Goal: Task Accomplishment & Management: Complete application form

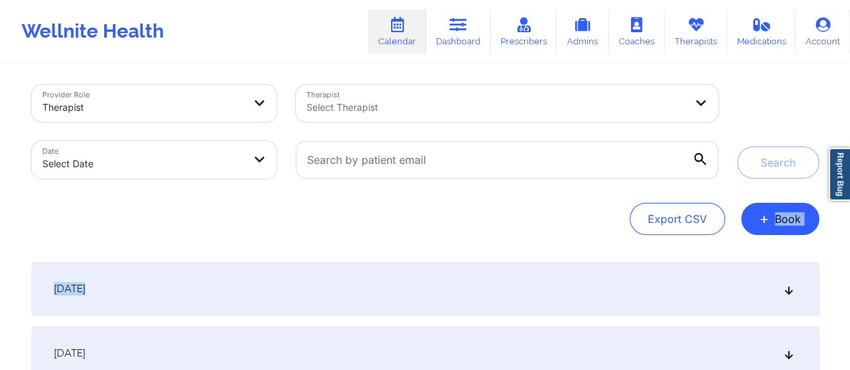
click at [766, 222] on span "+" at bounding box center [764, 218] width 10 height 7
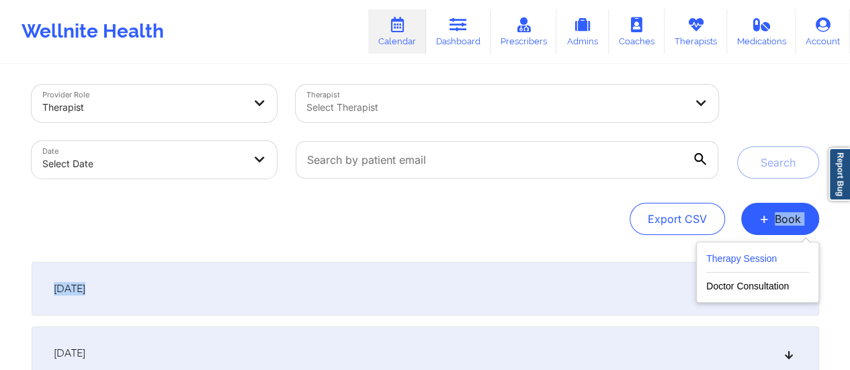
click at [737, 255] on button "Therapy Session" at bounding box center [757, 262] width 103 height 22
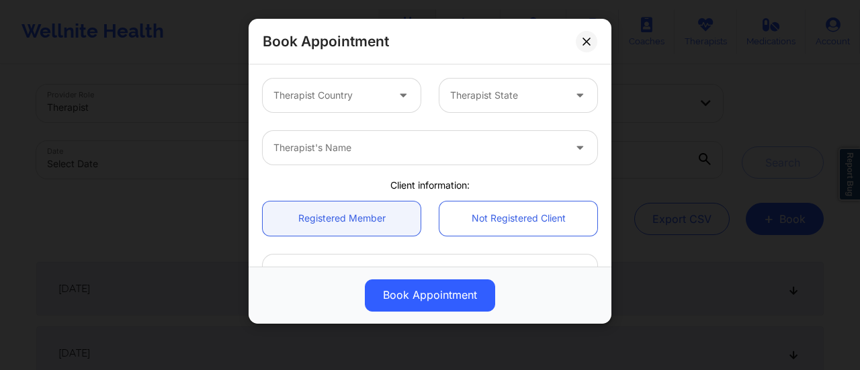
click at [360, 111] on div "Therapist Country" at bounding box center [326, 96] width 126 height 34
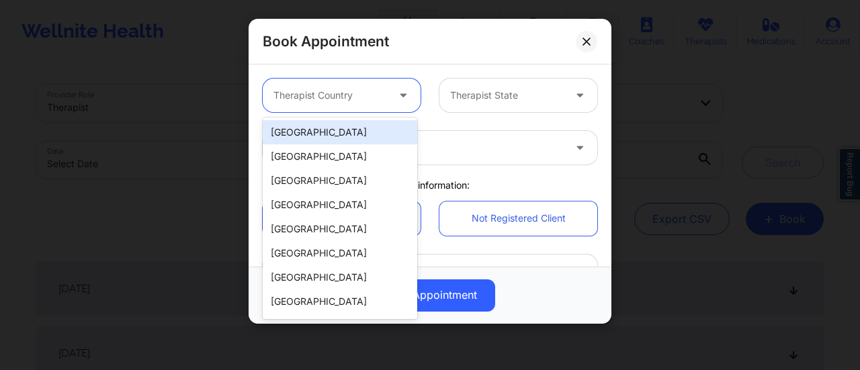
click at [300, 128] on div "[GEOGRAPHIC_DATA]" at bounding box center [340, 132] width 155 height 24
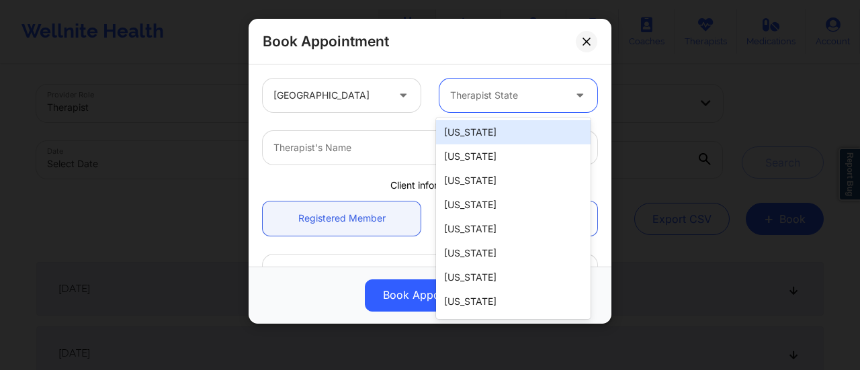
click at [511, 99] on div at bounding box center [507, 95] width 114 height 16
type input "Mic"
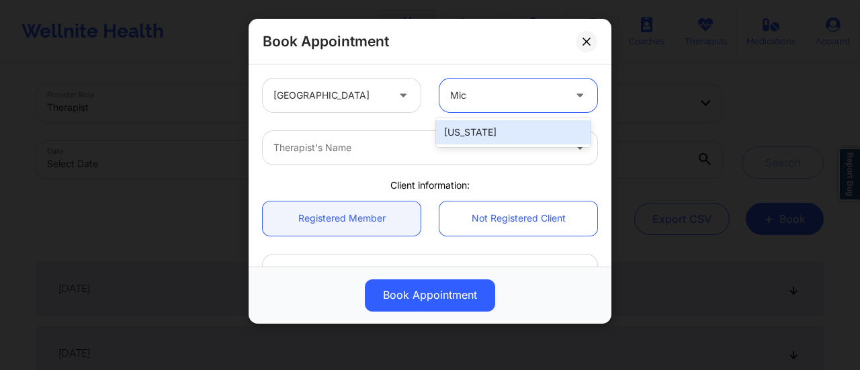
click at [502, 122] on div "[US_STATE]" at bounding box center [513, 132] width 155 height 24
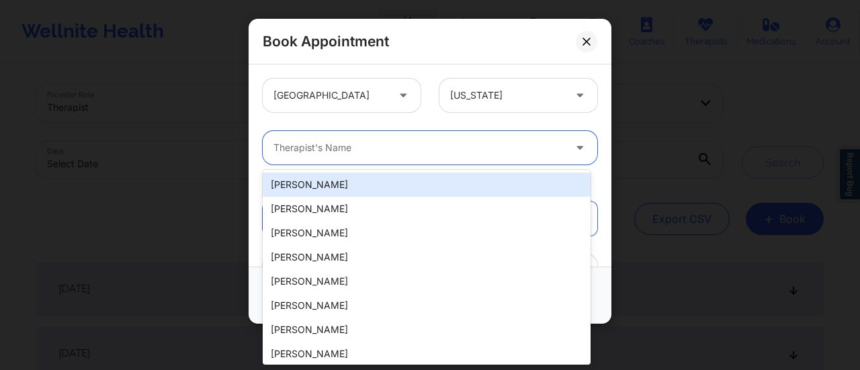
click at [358, 155] on div at bounding box center [419, 148] width 290 height 16
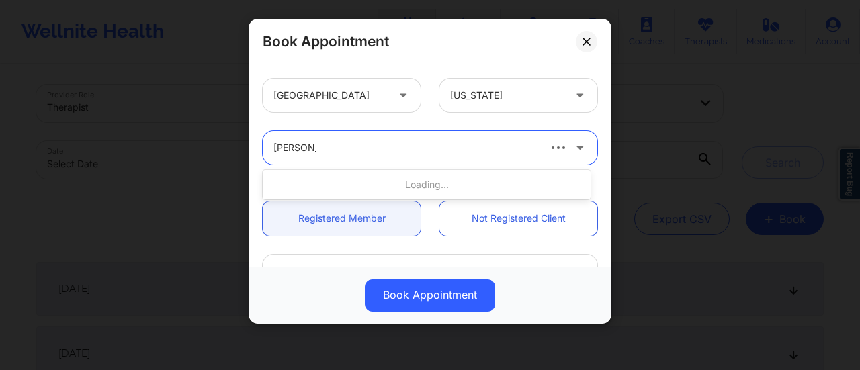
type input "David Bul"
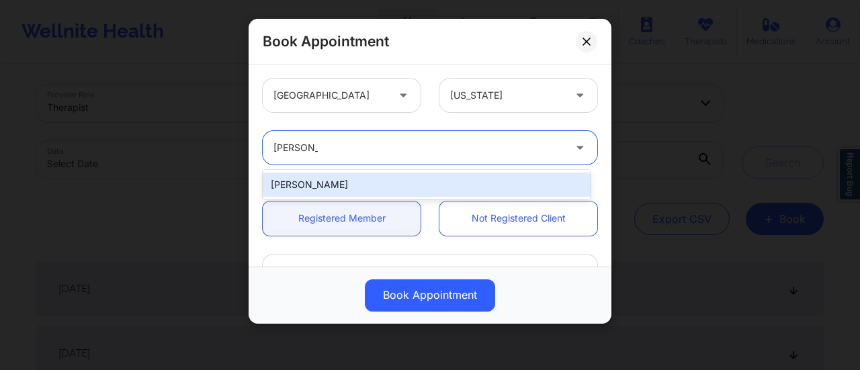
click at [357, 177] on div "[PERSON_NAME]" at bounding box center [427, 185] width 328 height 24
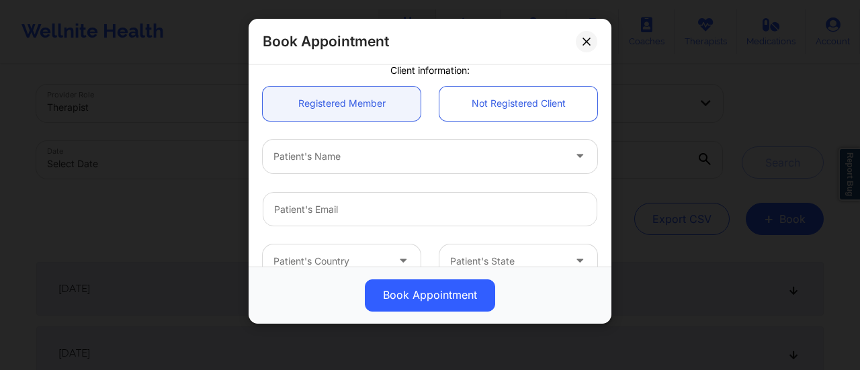
scroll to position [116, 0]
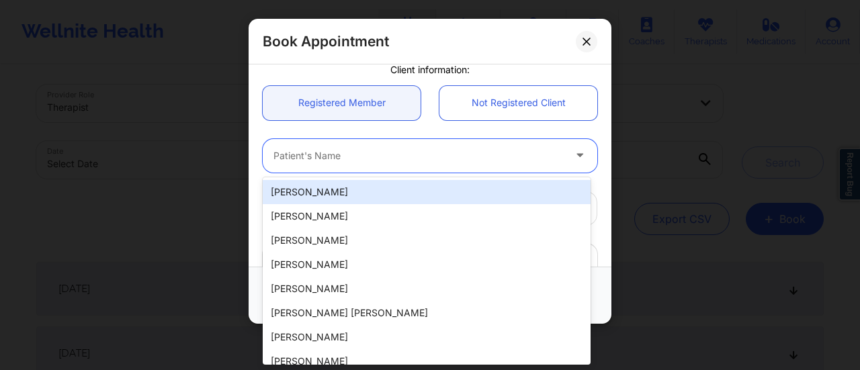
click at [387, 165] on div "Patient's Name" at bounding box center [414, 156] width 302 height 34
paste input "[PERSON_NAME]"
type input "[PERSON_NAME]"
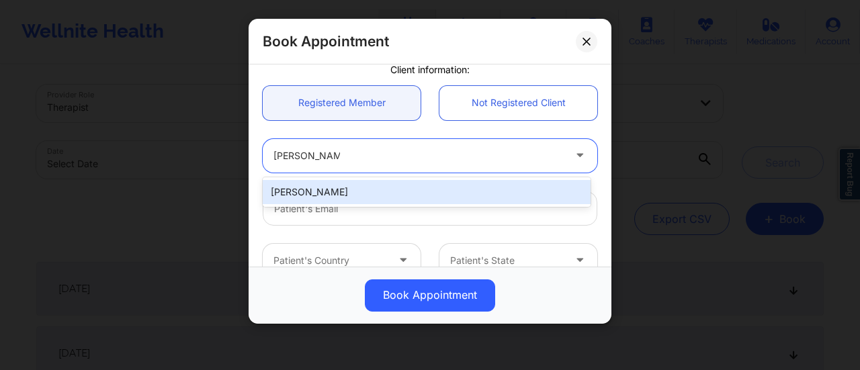
click at [360, 194] on div "[PERSON_NAME]" at bounding box center [427, 192] width 328 height 24
type input "[EMAIL_ADDRESS][PERSON_NAME][DOMAIN_NAME]"
type input "[PHONE_NUMBER]"
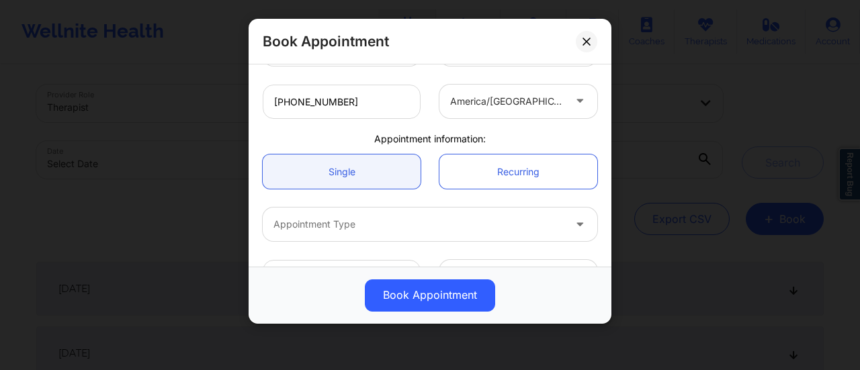
scroll to position [368, 0]
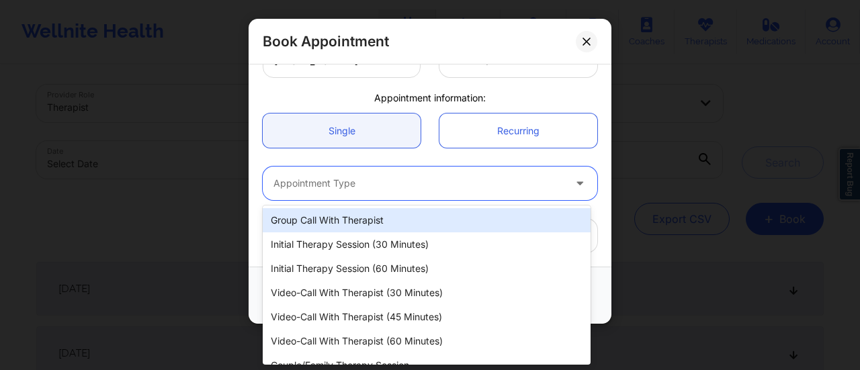
click at [383, 171] on div "Appointment Type" at bounding box center [414, 184] width 302 height 34
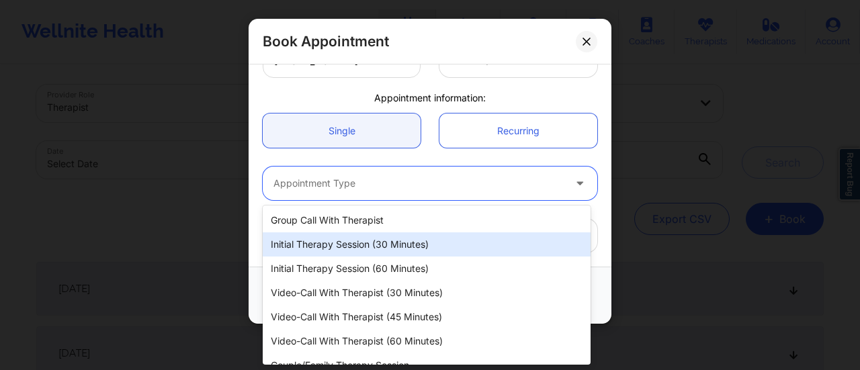
click at [343, 241] on div "Initial Therapy Session (30 minutes)" at bounding box center [427, 245] width 328 height 24
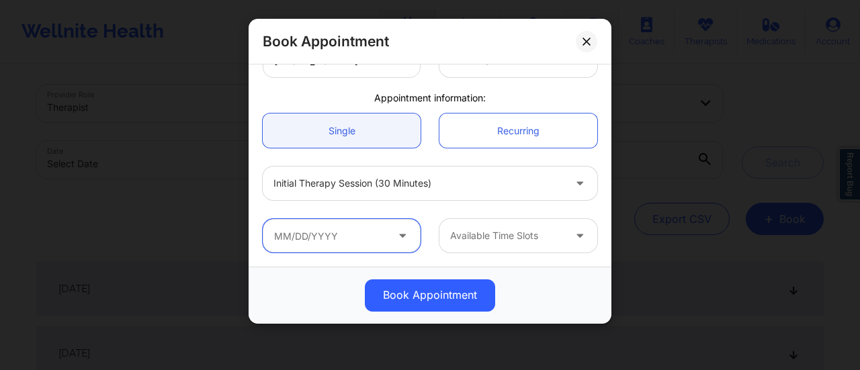
click at [361, 237] on input "text" at bounding box center [342, 236] width 158 height 34
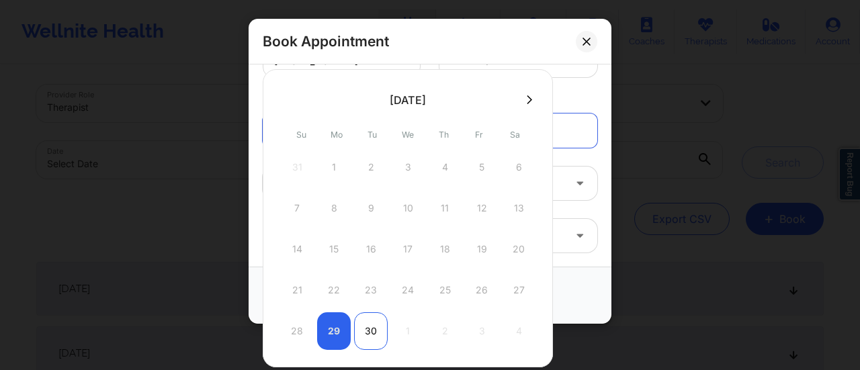
click at [362, 329] on div "30" at bounding box center [371, 331] width 34 height 38
type input "[DATE]"
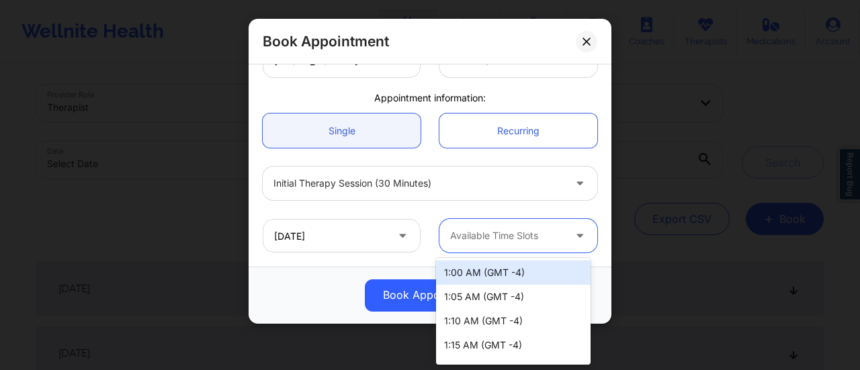
click at [497, 237] on div at bounding box center [507, 236] width 114 height 16
click at [546, 236] on div at bounding box center [507, 236] width 114 height 16
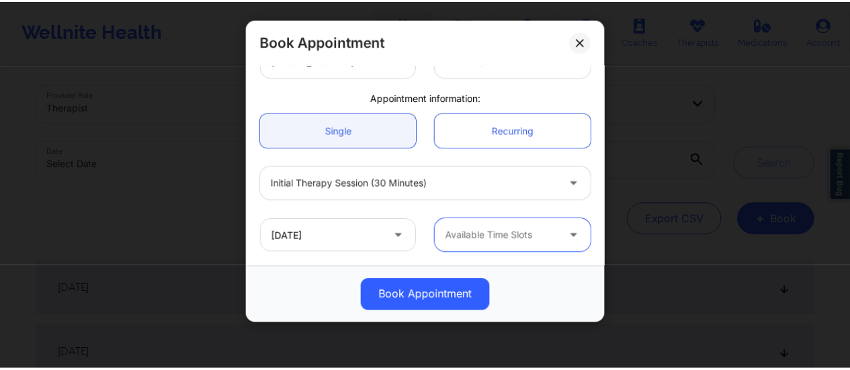
scroll to position [0, 0]
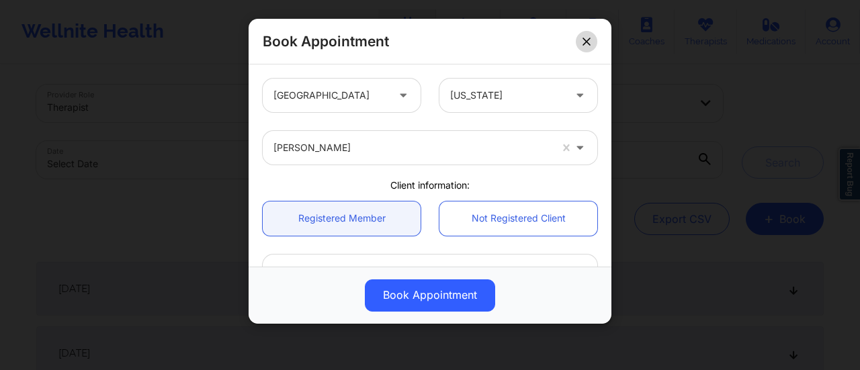
click at [582, 34] on button at bounding box center [587, 42] width 22 height 22
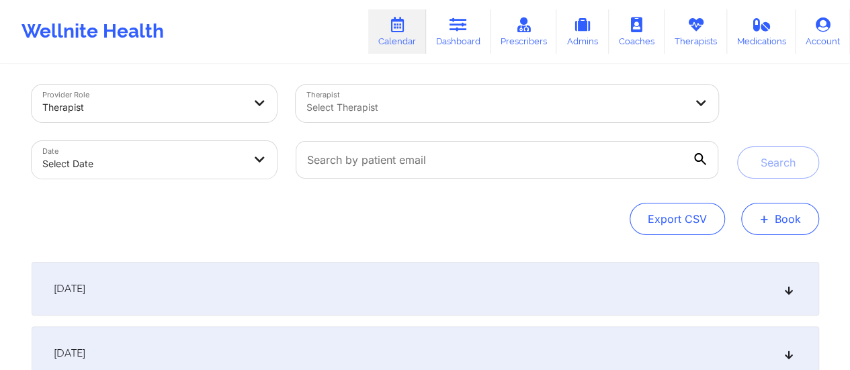
click at [772, 222] on button "+ Book" at bounding box center [780, 219] width 78 height 32
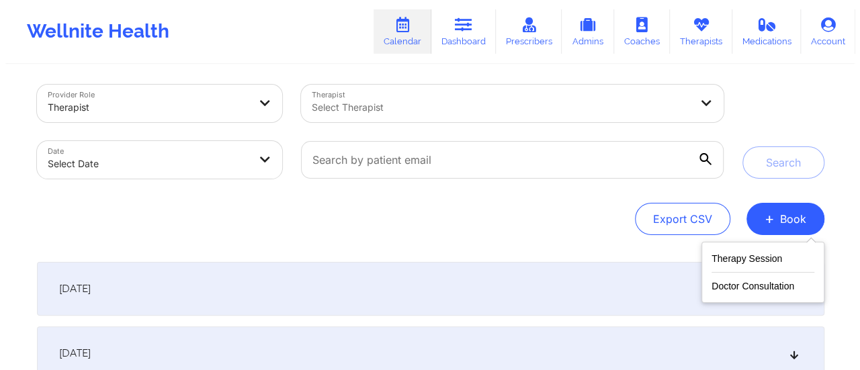
scroll to position [6, 0]
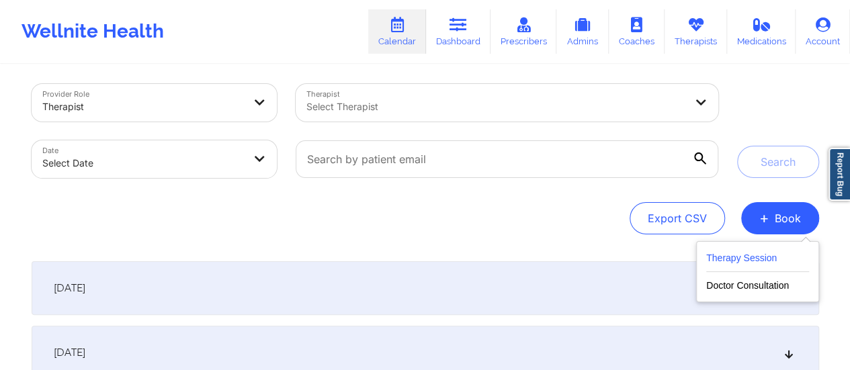
click at [747, 260] on button "Therapy Session" at bounding box center [757, 261] width 103 height 22
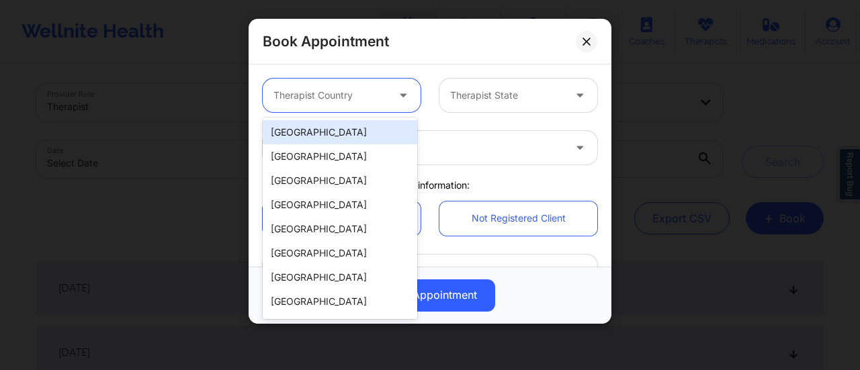
click at [344, 95] on div at bounding box center [331, 95] width 114 height 16
click at [321, 129] on div "[GEOGRAPHIC_DATA]" at bounding box center [340, 132] width 155 height 24
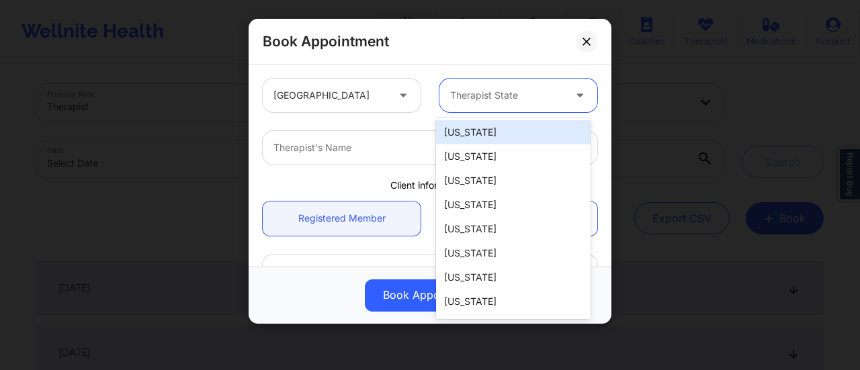
click at [470, 100] on div at bounding box center [507, 95] width 114 height 16
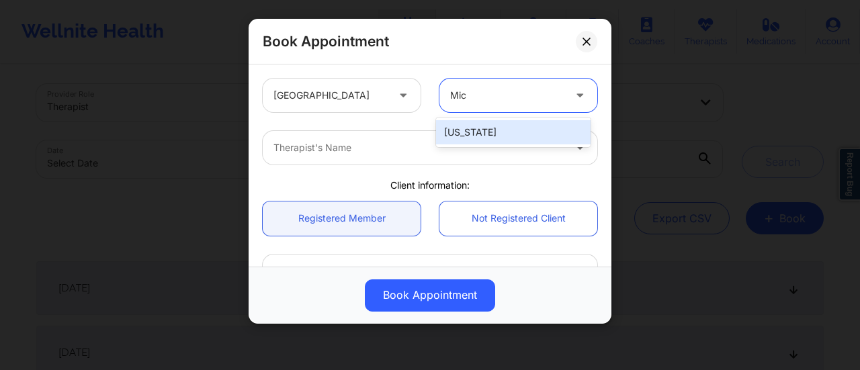
type input "Mich"
click at [484, 127] on div "[US_STATE]" at bounding box center [513, 132] width 155 height 24
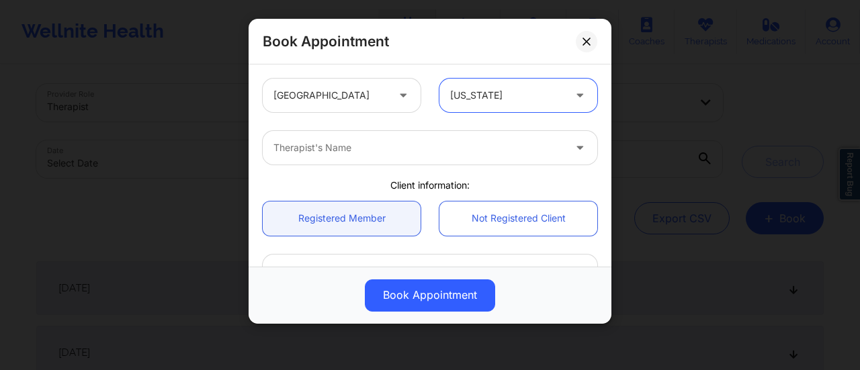
click at [382, 143] on div at bounding box center [419, 148] width 290 height 16
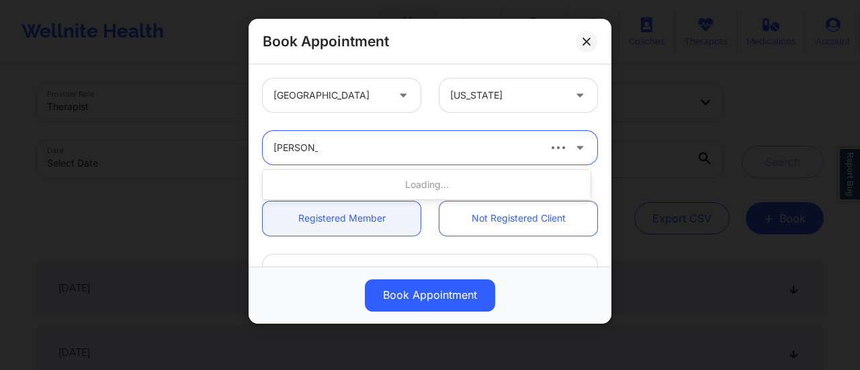
type input "[PERSON_NAME]"
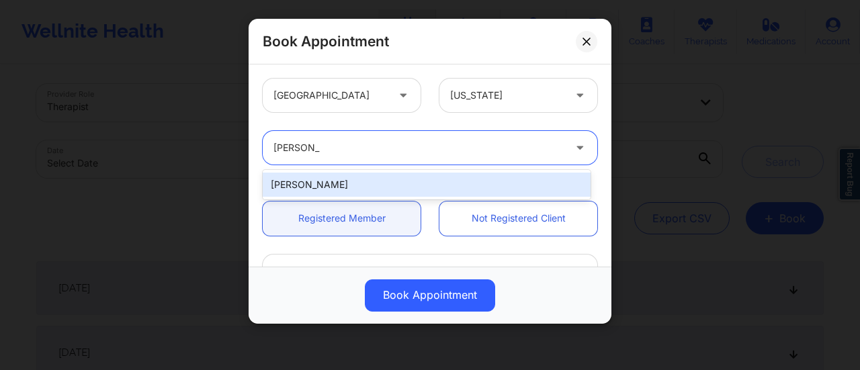
click at [421, 185] on div "[PERSON_NAME]" at bounding box center [427, 185] width 328 height 24
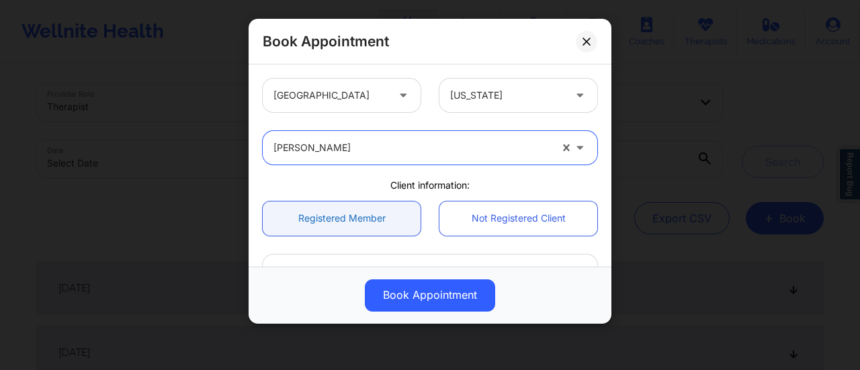
scroll to position [54, 0]
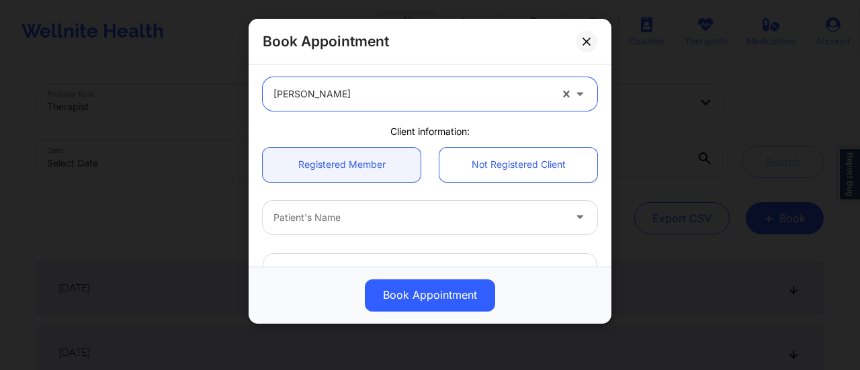
click at [335, 222] on div at bounding box center [419, 218] width 290 height 16
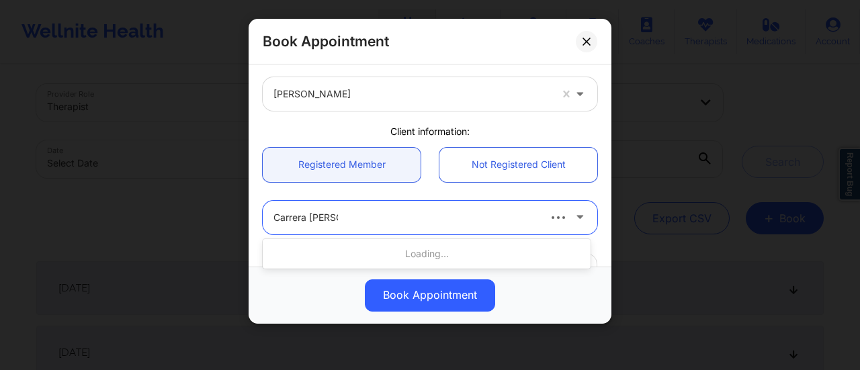
type input "[PERSON_NAME]"
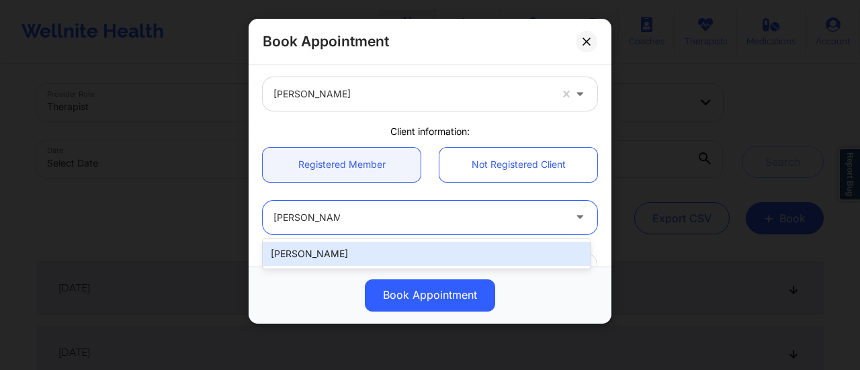
click at [381, 251] on div "[PERSON_NAME]" at bounding box center [427, 254] width 328 height 24
type input "[EMAIL_ADDRESS][PERSON_NAME][DOMAIN_NAME]"
type input "[PHONE_NUMBER]"
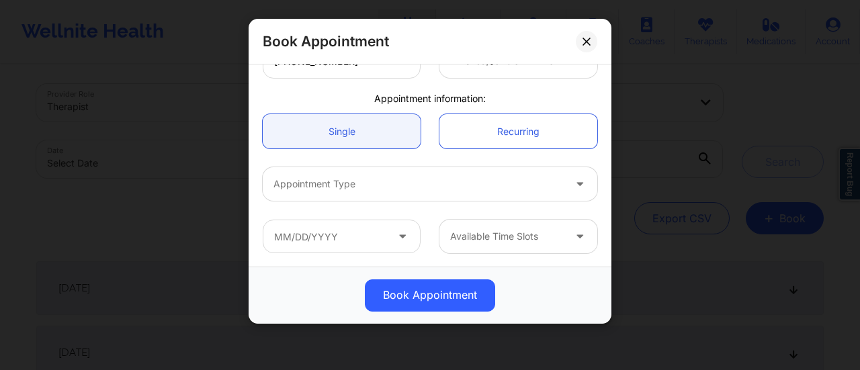
scroll to position [368, 0]
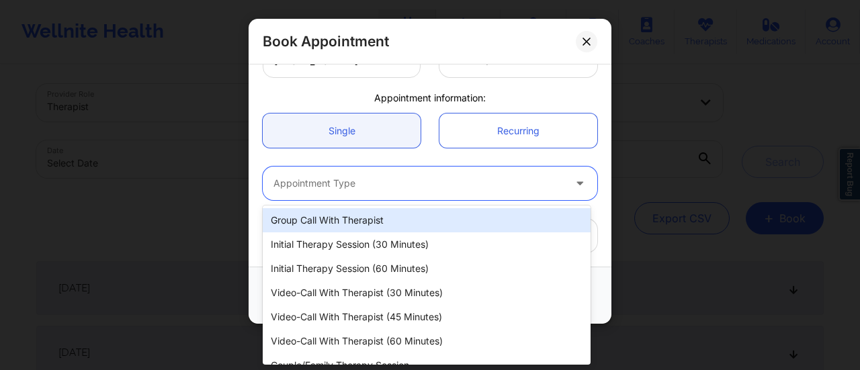
click at [363, 186] on div at bounding box center [419, 183] width 290 height 16
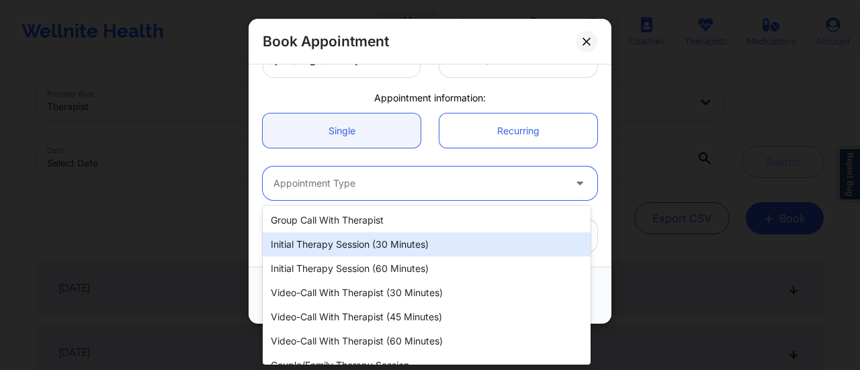
click at [361, 251] on div "Initial Therapy Session (30 minutes)" at bounding box center [427, 245] width 328 height 24
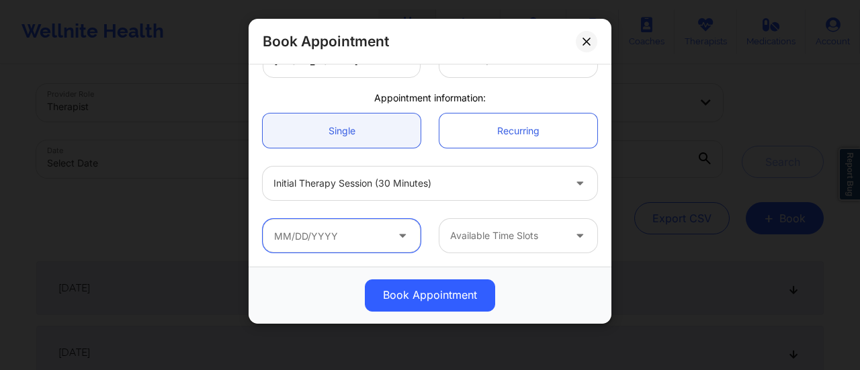
click at [322, 235] on input "text" at bounding box center [342, 236] width 158 height 34
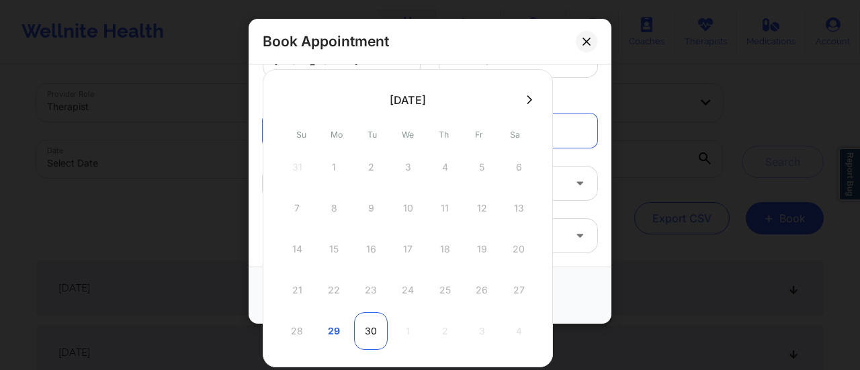
click at [372, 328] on div "30" at bounding box center [371, 331] width 34 height 38
type input "[DATE]"
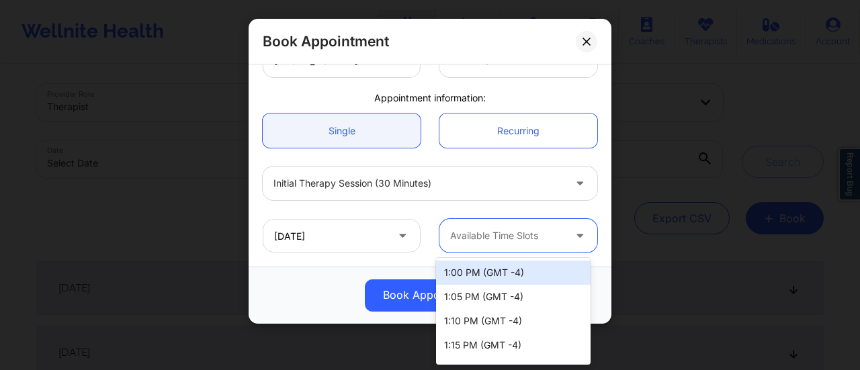
click at [512, 251] on div "Available Time Slots" at bounding box center [503, 236] width 126 height 34
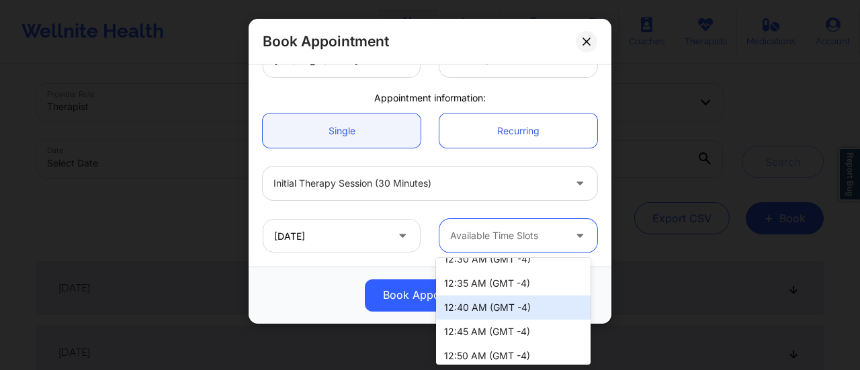
scroll to position [3551, 0]
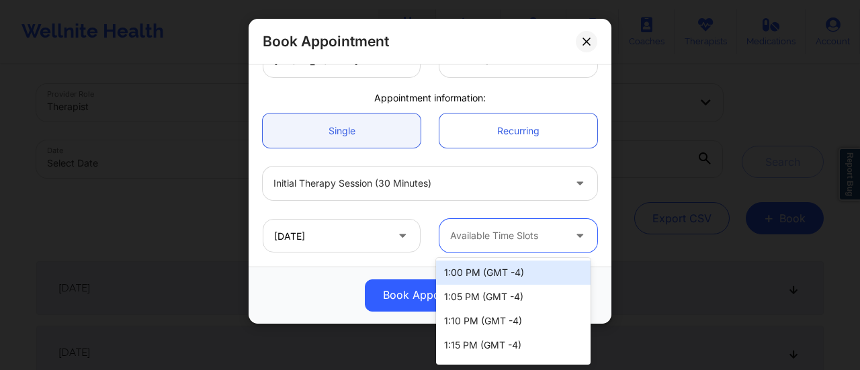
click at [520, 235] on div at bounding box center [507, 236] width 114 height 16
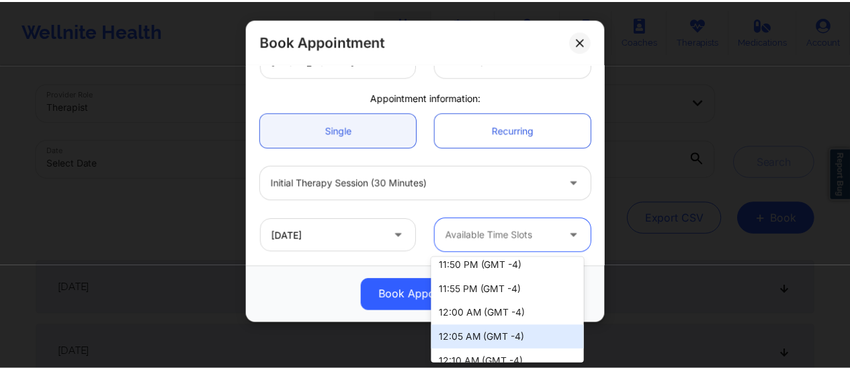
scroll to position [3151, 0]
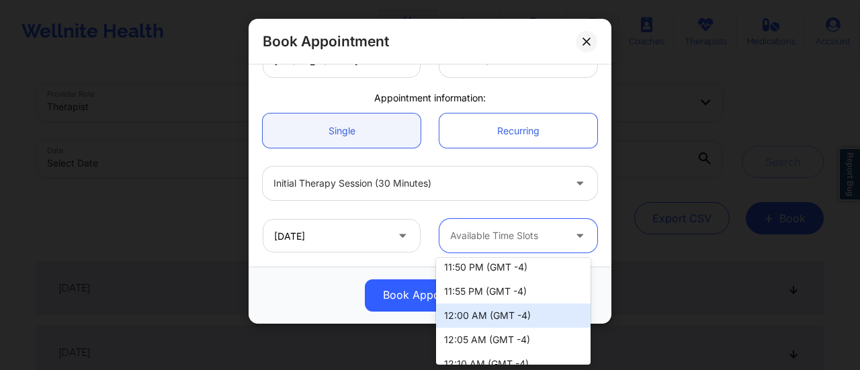
click at [511, 317] on div "12:00 AM (GMT -4)" at bounding box center [513, 316] width 155 height 24
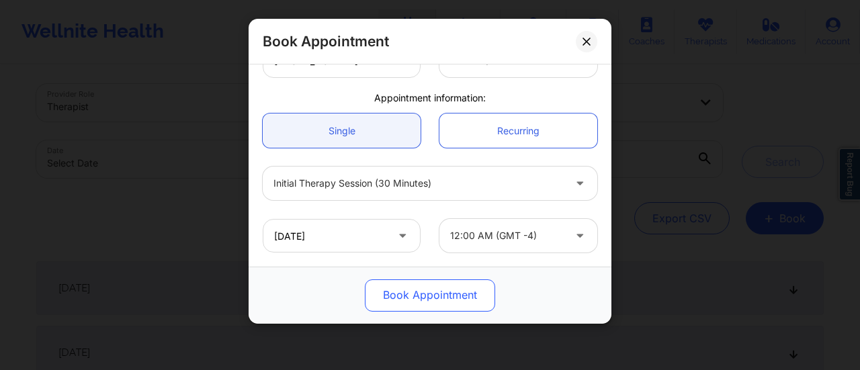
click at [435, 292] on button "Book Appointment" at bounding box center [430, 296] width 130 height 32
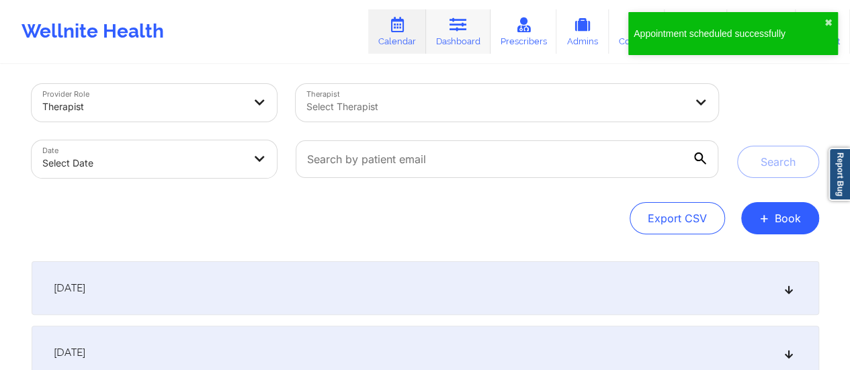
click at [459, 35] on link "Dashboard" at bounding box center [458, 31] width 65 height 44
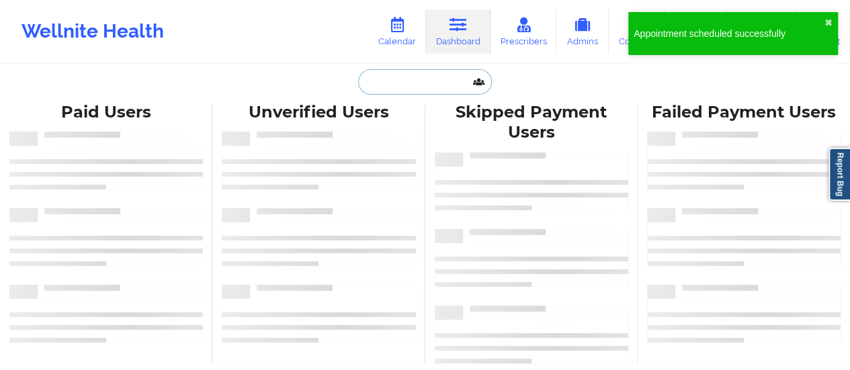
click at [397, 76] on input "text" at bounding box center [424, 82] width 133 height 26
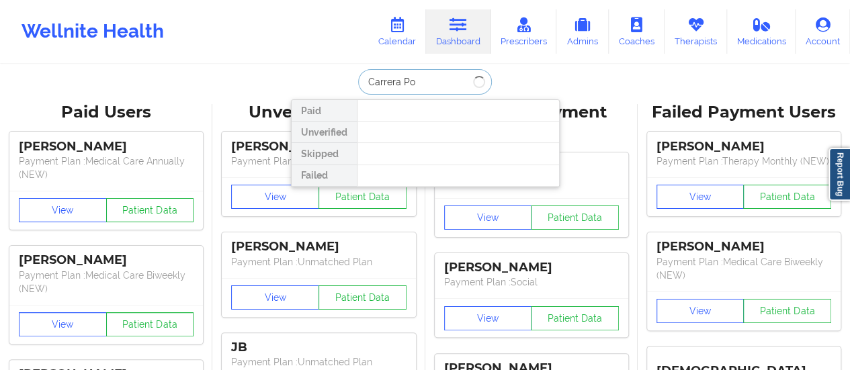
type input "Carrera Pow"
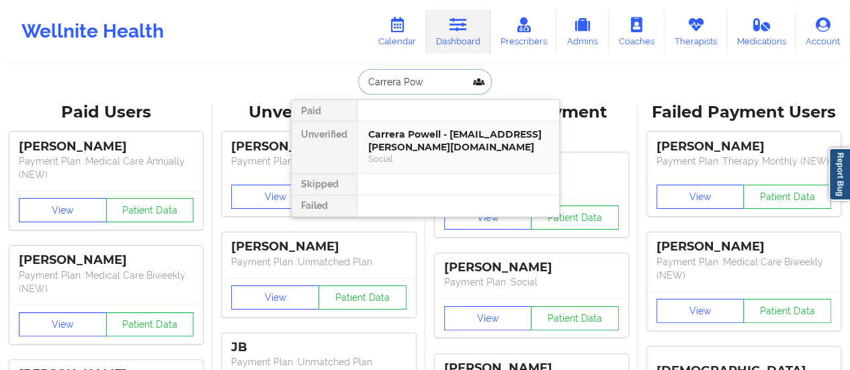
click at [435, 135] on div "Carrera Powell - [EMAIL_ADDRESS][PERSON_NAME][DOMAIN_NAME]" at bounding box center [458, 140] width 180 height 25
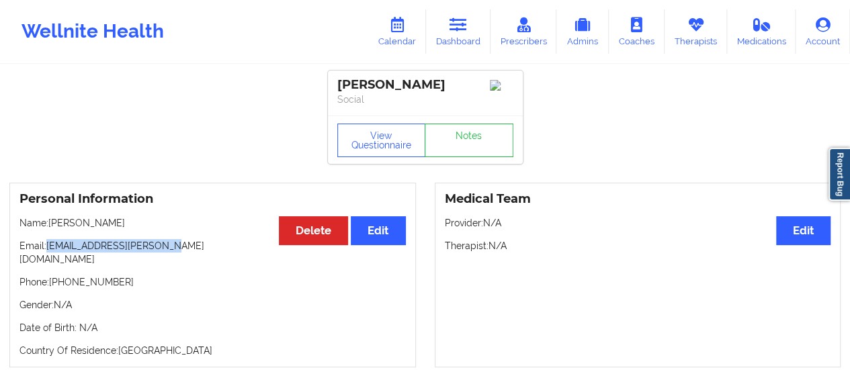
drag, startPoint x: 50, startPoint y: 245, endPoint x: 196, endPoint y: 243, distance: 146.5
click at [196, 243] on div "Personal Information Edit Delete Name: [PERSON_NAME] Email: [EMAIL_ADDRESS][PER…" at bounding box center [212, 275] width 407 height 185
copy p "[EMAIL_ADDRESS][PERSON_NAME][DOMAIN_NAME]"
click at [392, 32] on icon at bounding box center [396, 24] width 17 height 15
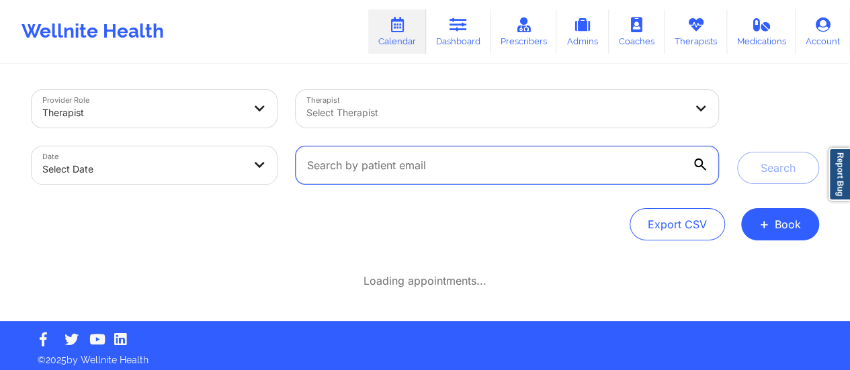
click at [530, 176] on input "text" at bounding box center [507, 166] width 422 height 38
paste input "[EMAIL_ADDRESS][PERSON_NAME][DOMAIN_NAME]"
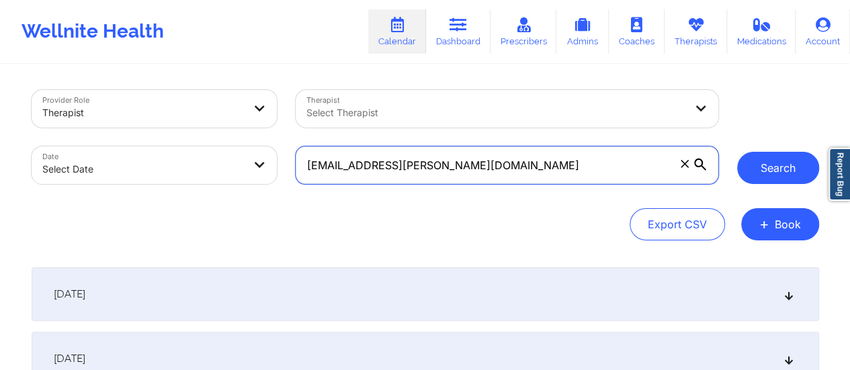
type input "[EMAIL_ADDRESS][PERSON_NAME][DOMAIN_NAME]"
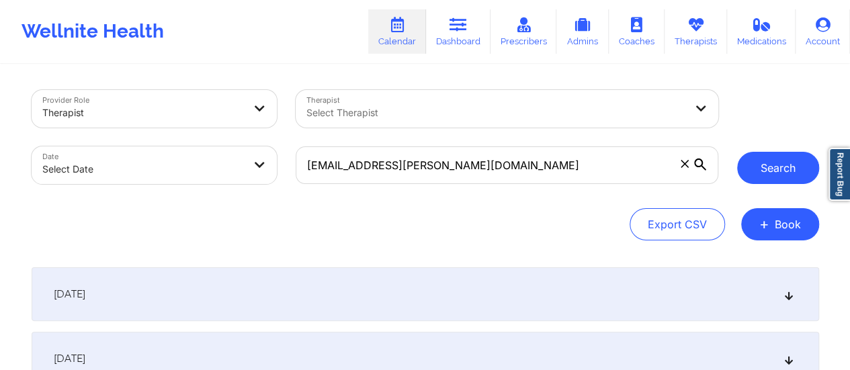
click at [755, 178] on button "Search" at bounding box center [778, 168] width 82 height 32
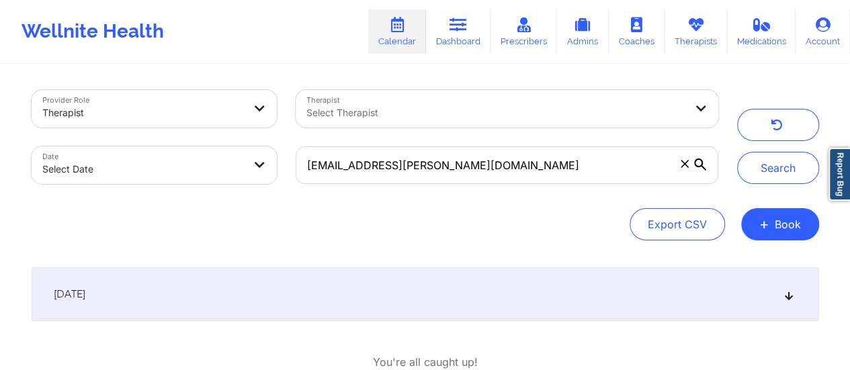
scroll to position [88, 0]
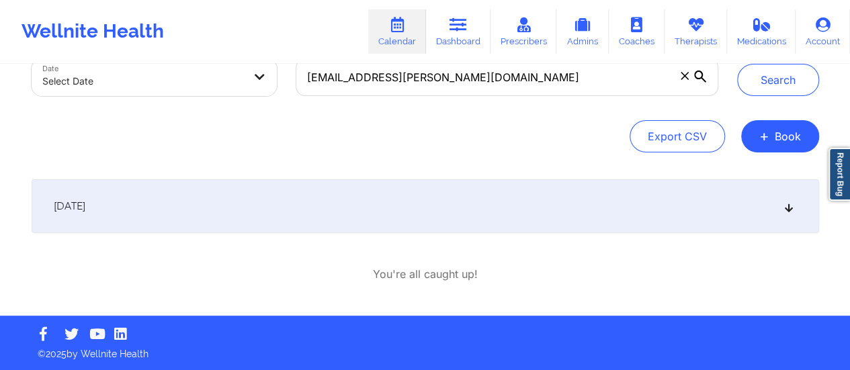
click at [419, 196] on div "[DATE]" at bounding box center [426, 206] width 788 height 54
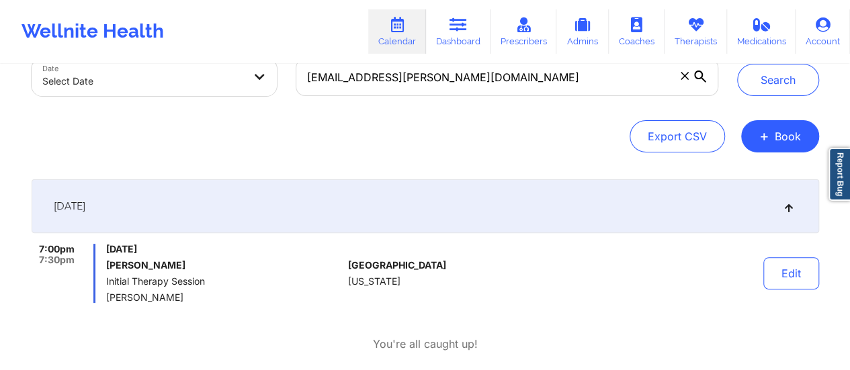
scroll to position [158, 0]
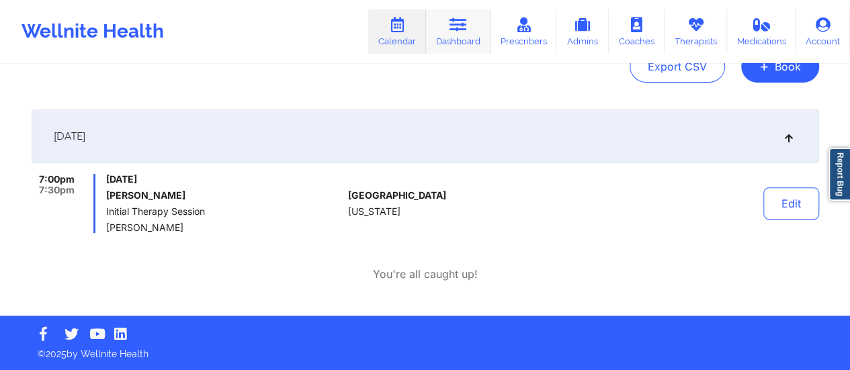
click at [483, 42] on link "Dashboard" at bounding box center [458, 31] width 65 height 44
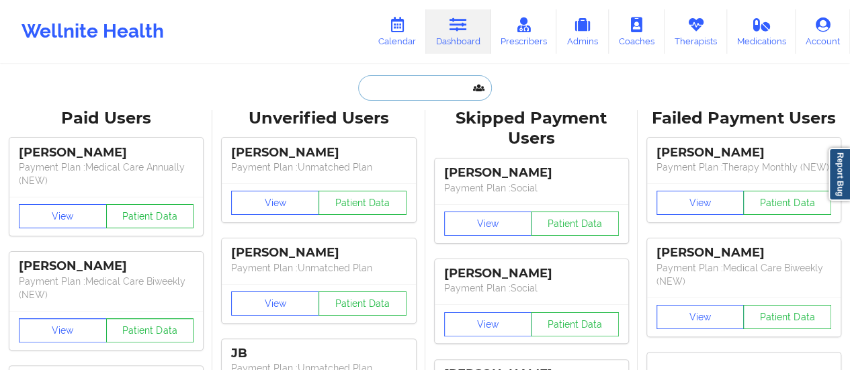
click at [413, 83] on input "text" at bounding box center [424, 88] width 133 height 26
paste input "[PERSON_NAME]"
type input "[PERSON_NAME]"
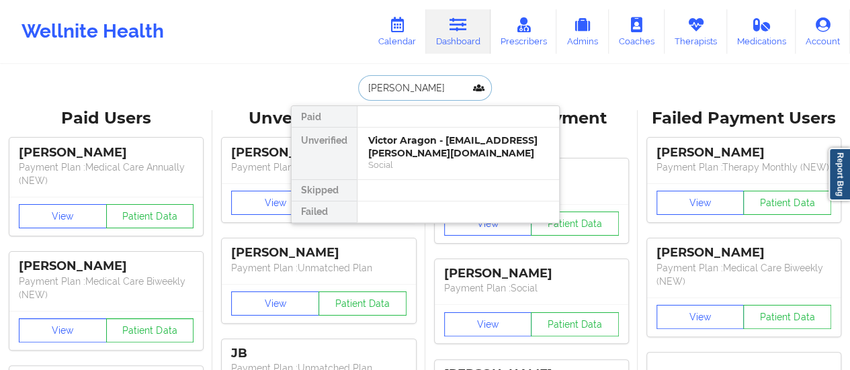
click at [392, 139] on div "Victor Aragon - [EMAIL_ADDRESS][PERSON_NAME][DOMAIN_NAME]" at bounding box center [458, 146] width 180 height 25
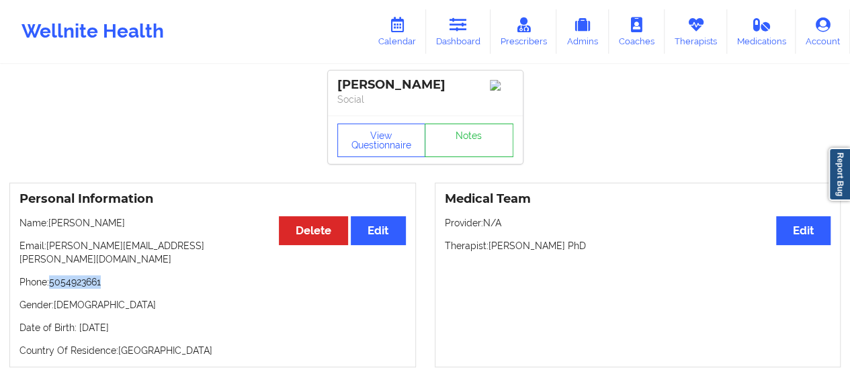
drag, startPoint x: 52, startPoint y: 275, endPoint x: 129, endPoint y: 268, distance: 76.9
click at [129, 276] on p "Phone: [PHONE_NUMBER]" at bounding box center [212, 282] width 386 height 13
copy p "5054923661"
click at [461, 32] on icon at bounding box center [458, 24] width 17 height 15
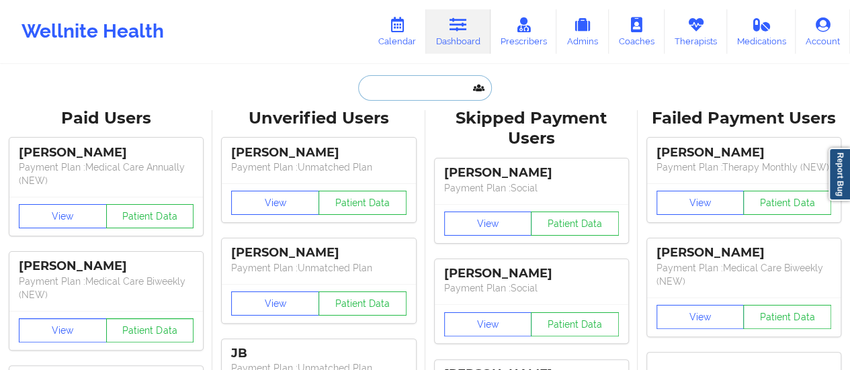
click at [450, 81] on input "text" at bounding box center [424, 88] width 133 height 26
paste input "Mak [PERSON_NAME]"
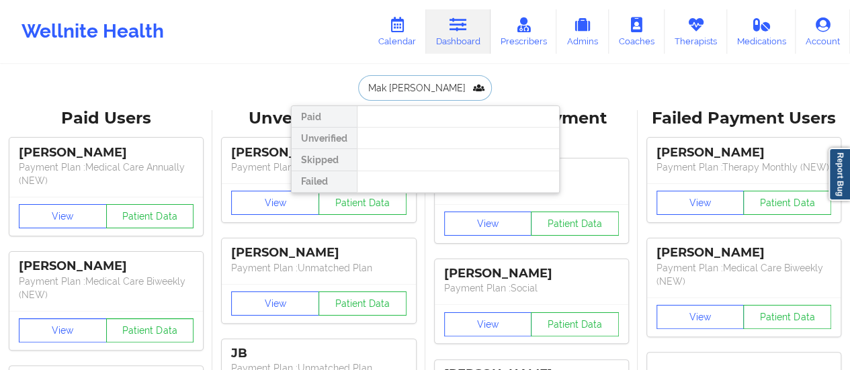
click at [376, 88] on input "Mak [PERSON_NAME]" at bounding box center [424, 88] width 133 height 26
type input "[PERSON_NAME]"
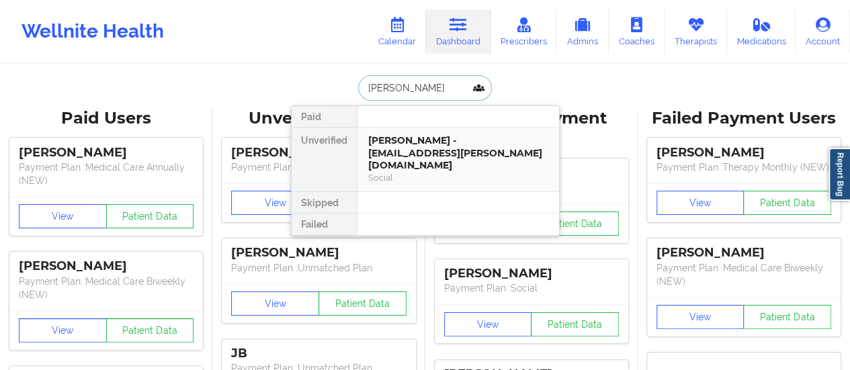
click at [402, 149] on div "[PERSON_NAME] - [EMAIL_ADDRESS][PERSON_NAME][DOMAIN_NAME]" at bounding box center [458, 153] width 180 height 38
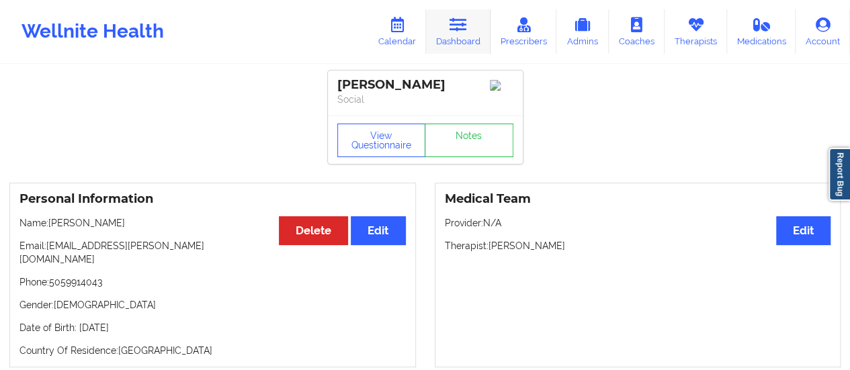
click at [470, 36] on link "Dashboard" at bounding box center [458, 31] width 65 height 44
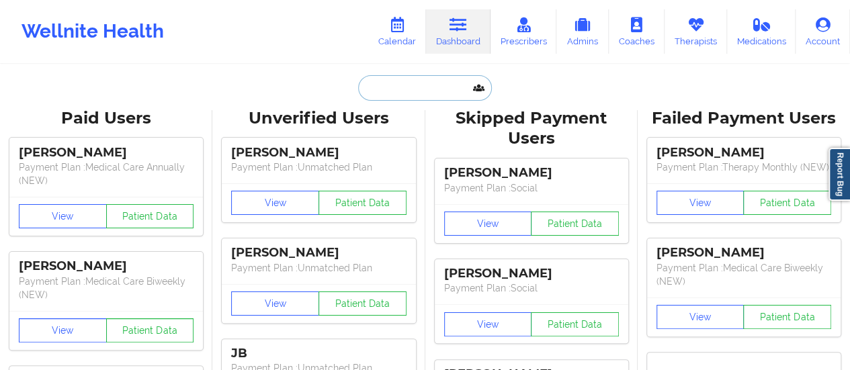
click at [433, 81] on input "text" at bounding box center [424, 88] width 133 height 26
paste input "[PERSON_NAME],"
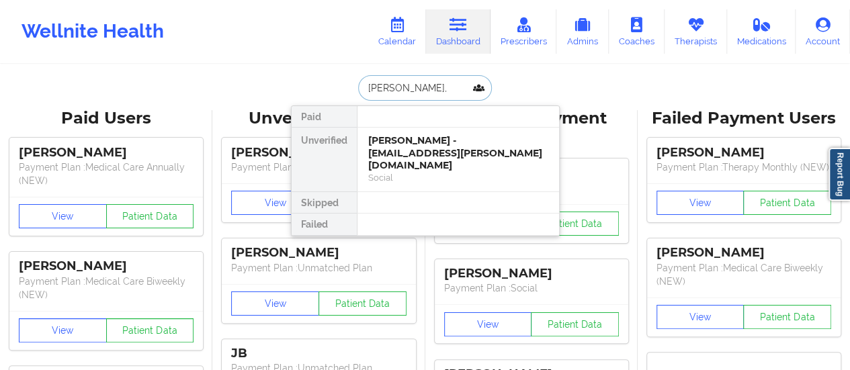
type input "[PERSON_NAME]"
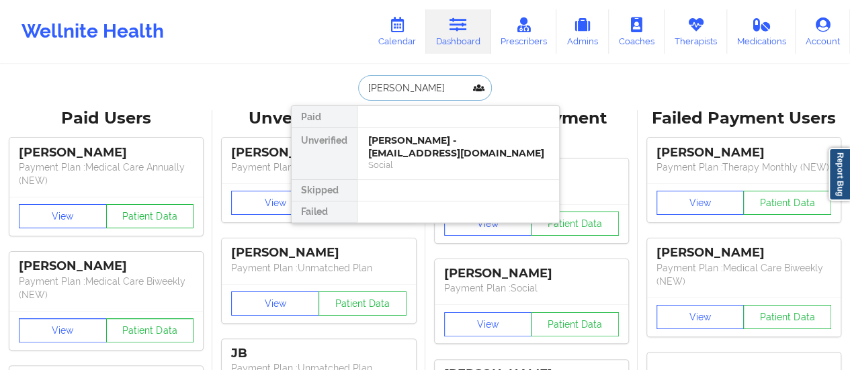
click at [400, 147] on div "[PERSON_NAME] - [EMAIL_ADDRESS][DOMAIN_NAME]" at bounding box center [458, 146] width 180 height 25
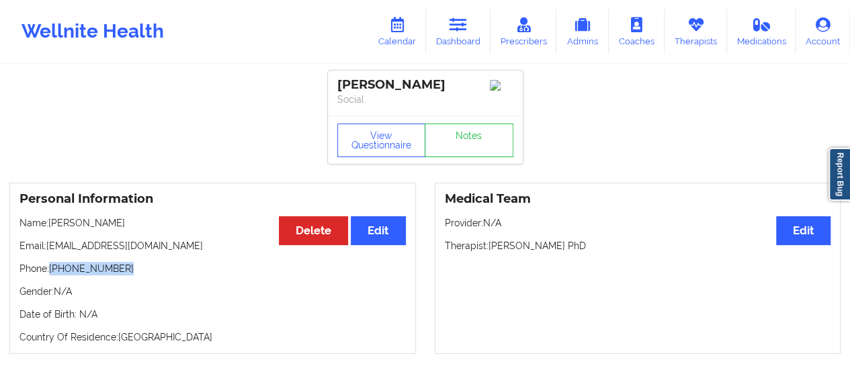
drag, startPoint x: 51, startPoint y: 271, endPoint x: 134, endPoint y: 267, distance: 82.8
click at [134, 267] on p "Phone: [PHONE_NUMBER]" at bounding box center [212, 268] width 386 height 13
copy p "[PHONE_NUMBER]"
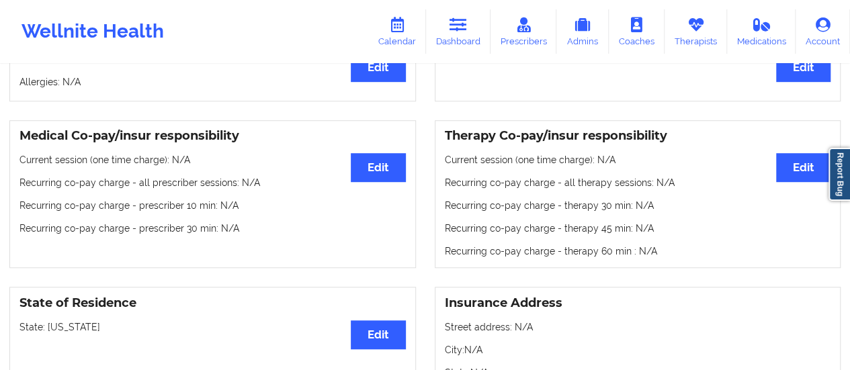
scroll to position [95, 0]
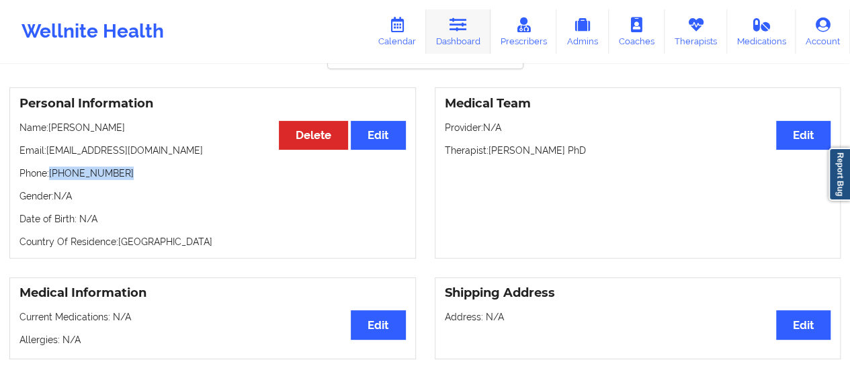
click at [467, 49] on link "Dashboard" at bounding box center [458, 31] width 65 height 44
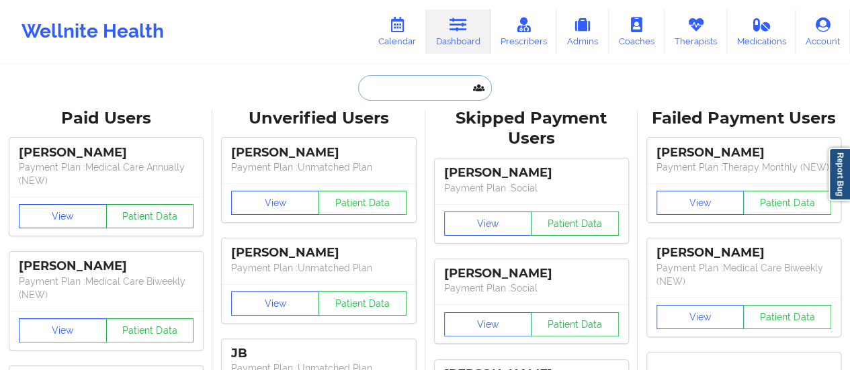
click at [435, 93] on input "text" at bounding box center [424, 88] width 133 height 26
paste input "[EMAIL_ADDRESS][PERSON_NAME][DOMAIN_NAME]"
type input "[EMAIL_ADDRESS][PERSON_NAME][DOMAIN_NAME]"
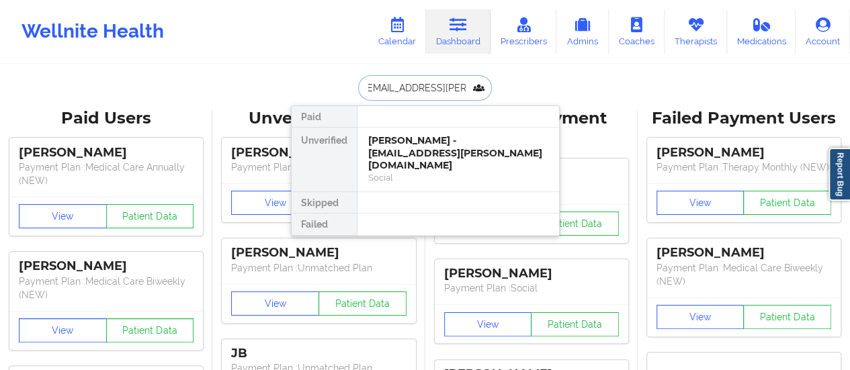
click at [440, 154] on div "[PERSON_NAME] - [EMAIL_ADDRESS][PERSON_NAME][DOMAIN_NAME]" at bounding box center [458, 153] width 180 height 38
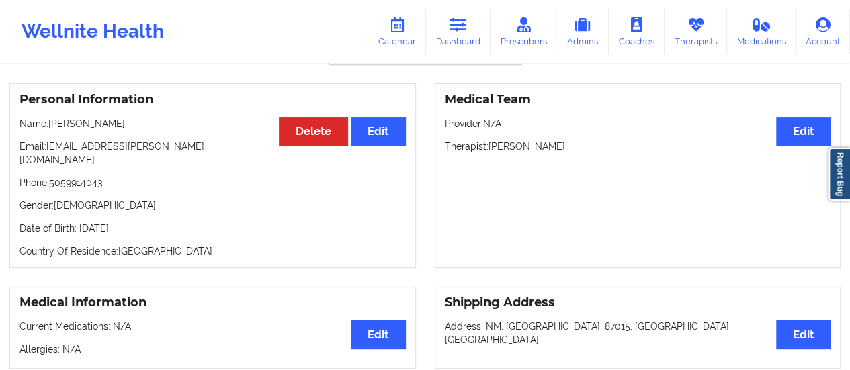
scroll to position [87, 0]
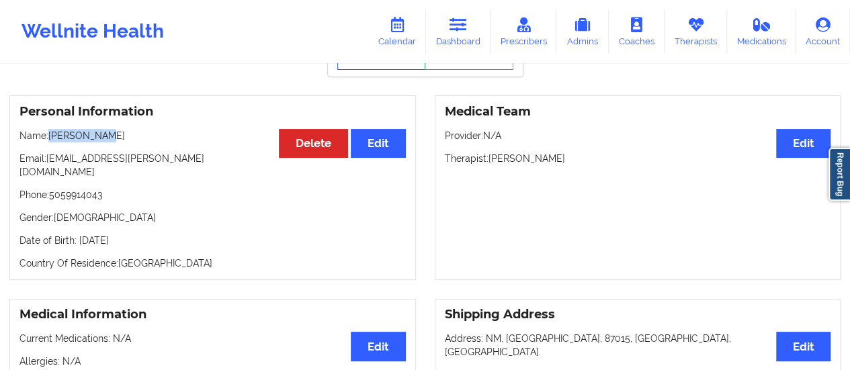
drag, startPoint x: 117, startPoint y: 139, endPoint x: 53, endPoint y: 136, distance: 63.9
click at [53, 136] on p "Name: [PERSON_NAME]" at bounding box center [212, 135] width 386 height 13
copy p "[PERSON_NAME]"
click at [106, 189] on p "Phone: [PHONE_NUMBER]" at bounding box center [212, 194] width 386 height 13
drag, startPoint x: 106, startPoint y: 189, endPoint x: 59, endPoint y: 189, distance: 46.4
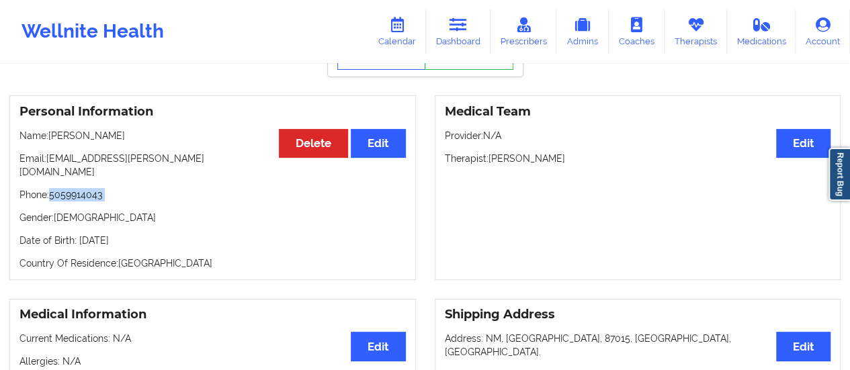
click at [59, 189] on p "Phone: [PHONE_NUMBER]" at bounding box center [212, 194] width 386 height 13
copy p "5059914043"
drag, startPoint x: 163, startPoint y: 163, endPoint x: 49, endPoint y: 161, distance: 113.6
click at [49, 161] on p "Email: [EMAIL_ADDRESS][PERSON_NAME][DOMAIN_NAME]" at bounding box center [212, 165] width 386 height 27
copy p "[EMAIL_ADDRESS][PERSON_NAME][DOMAIN_NAME]"
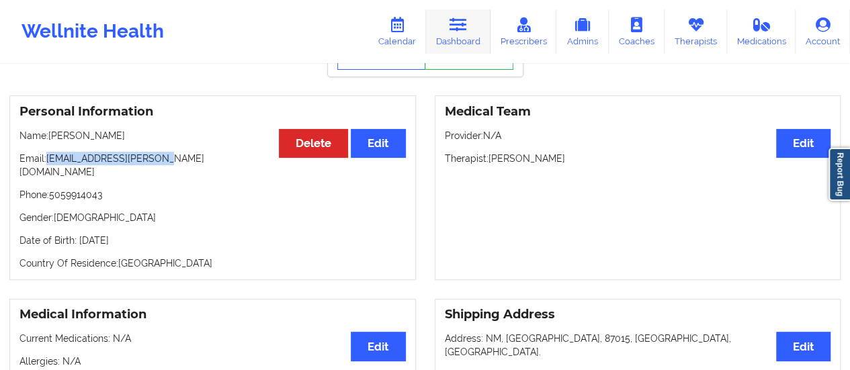
click at [442, 22] on link "Dashboard" at bounding box center [458, 31] width 65 height 44
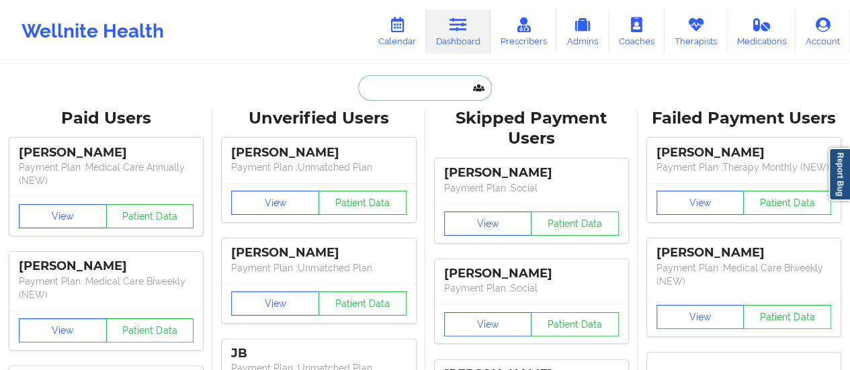
click at [430, 85] on input "text" at bounding box center [424, 88] width 133 height 26
paste input "[PERSON_NAME]"
type input "[PERSON_NAME]"
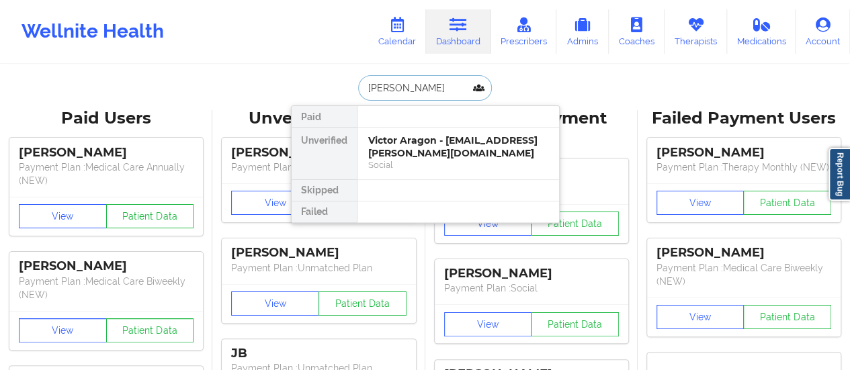
click at [415, 139] on div "Victor Aragon - [EMAIL_ADDRESS][PERSON_NAME][DOMAIN_NAME]" at bounding box center [458, 146] width 180 height 25
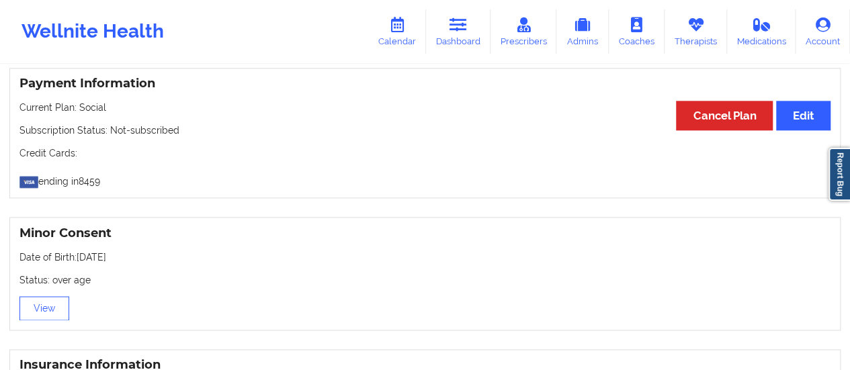
scroll to position [876, 0]
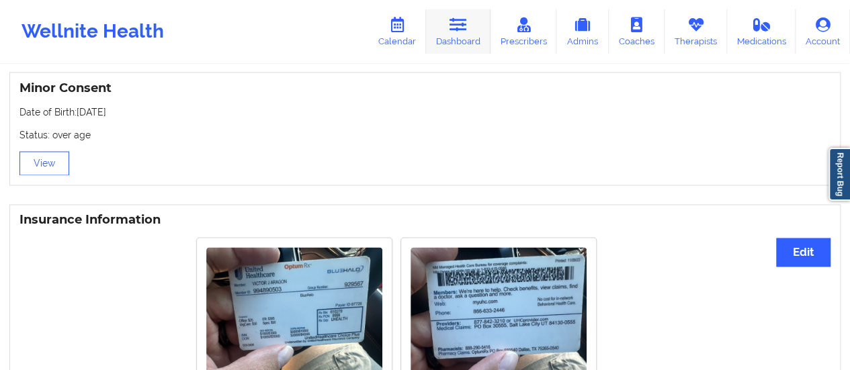
click at [472, 32] on link "Dashboard" at bounding box center [458, 31] width 65 height 44
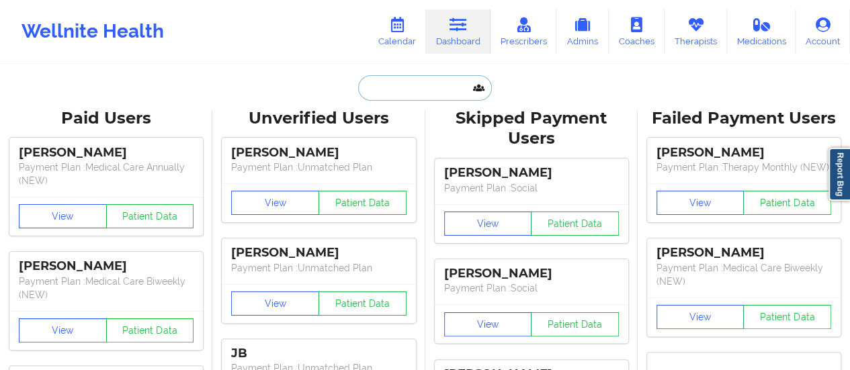
click at [421, 83] on input "text" at bounding box center [424, 88] width 133 height 26
paste input "[PERSON_NAME]"
type input "[PERSON_NAME]"
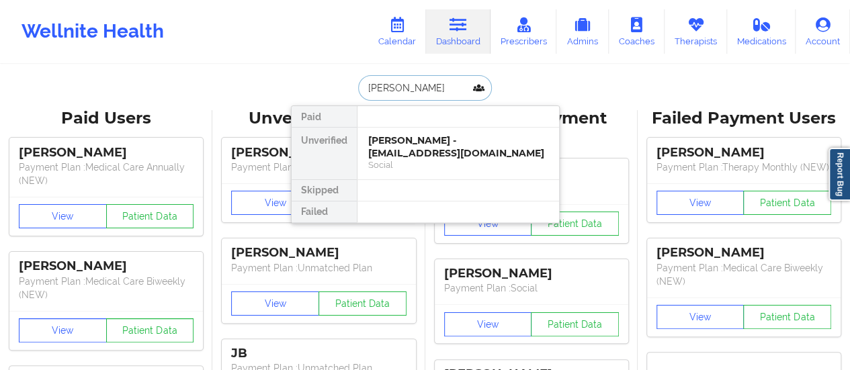
click at [395, 151] on div "[PERSON_NAME] - [EMAIL_ADDRESS][DOMAIN_NAME]" at bounding box center [458, 146] width 180 height 25
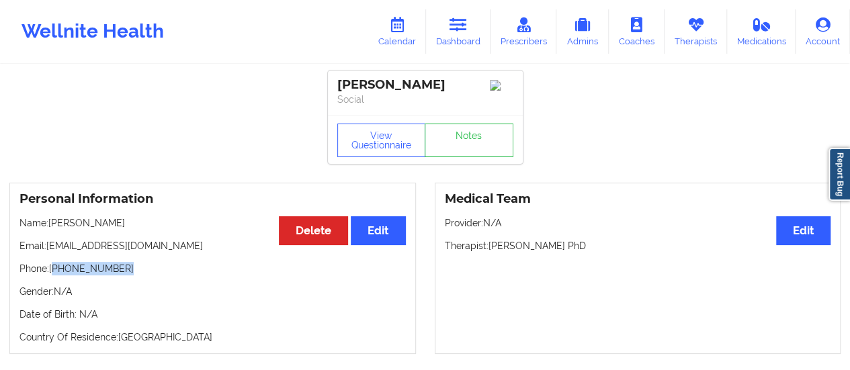
drag, startPoint x: 54, startPoint y: 274, endPoint x: 179, endPoint y: 269, distance: 125.1
click at [179, 269] on p "Phone: [PHONE_NUMBER]" at bounding box center [212, 268] width 386 height 13
copy p "[PHONE_NUMBER]"
